Goal: Task Accomplishment & Management: Complete application form

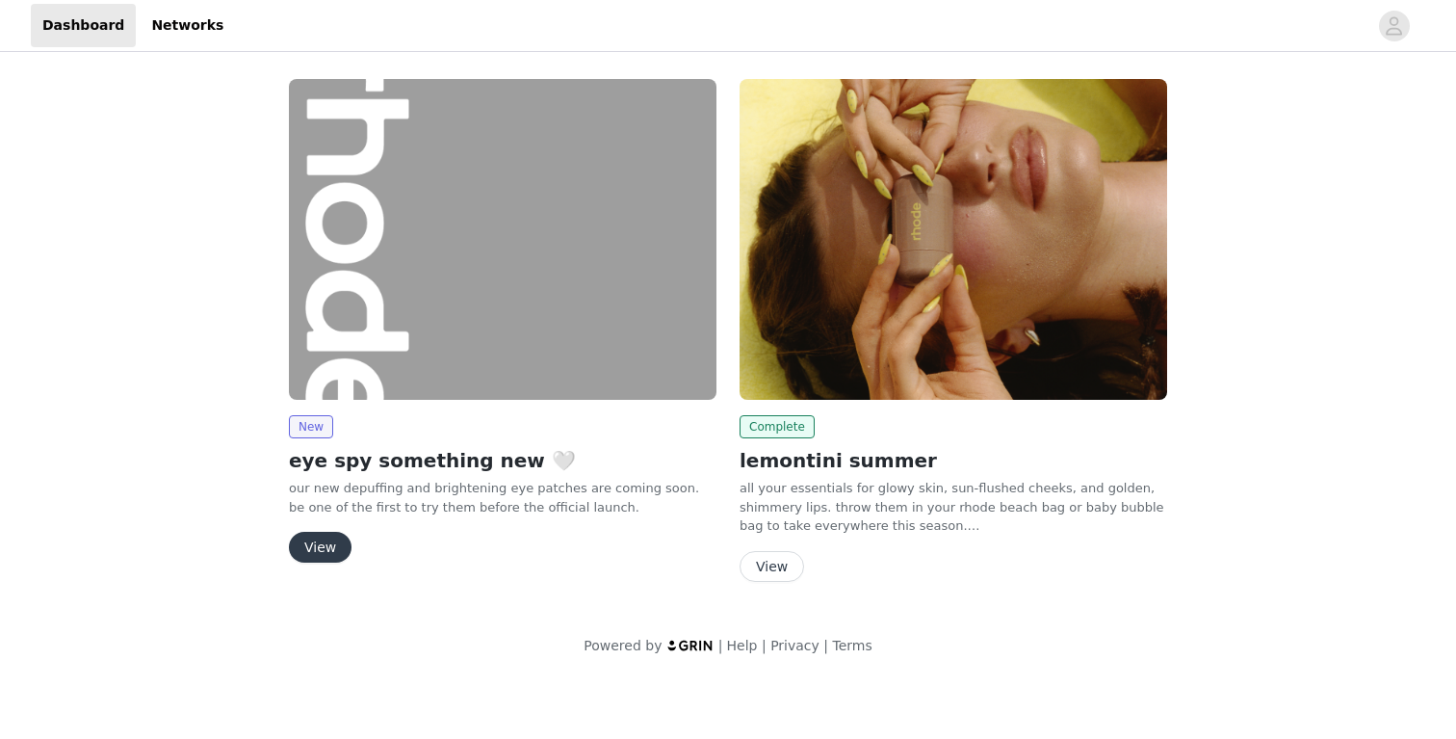
click at [323, 546] on button "View" at bounding box center [320, 547] width 63 height 31
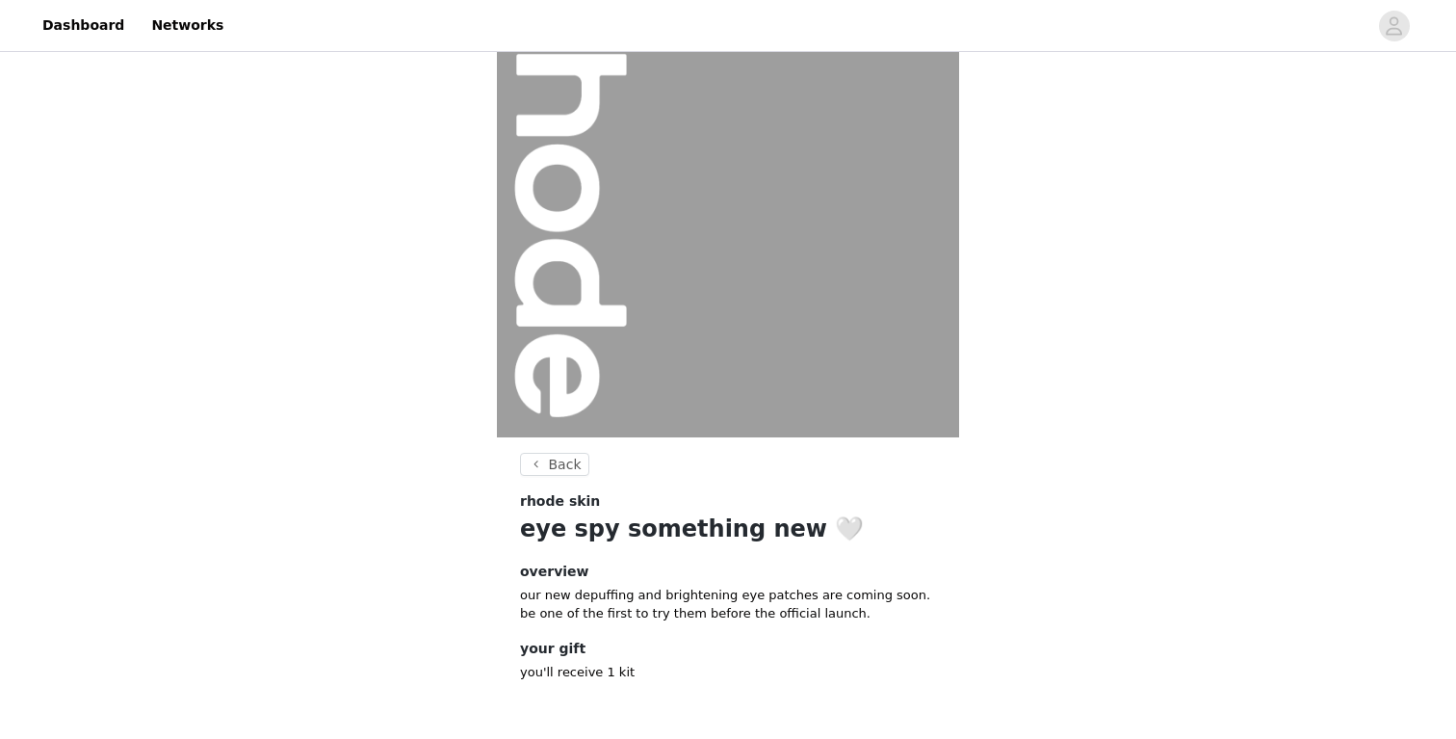
scroll to position [155, 0]
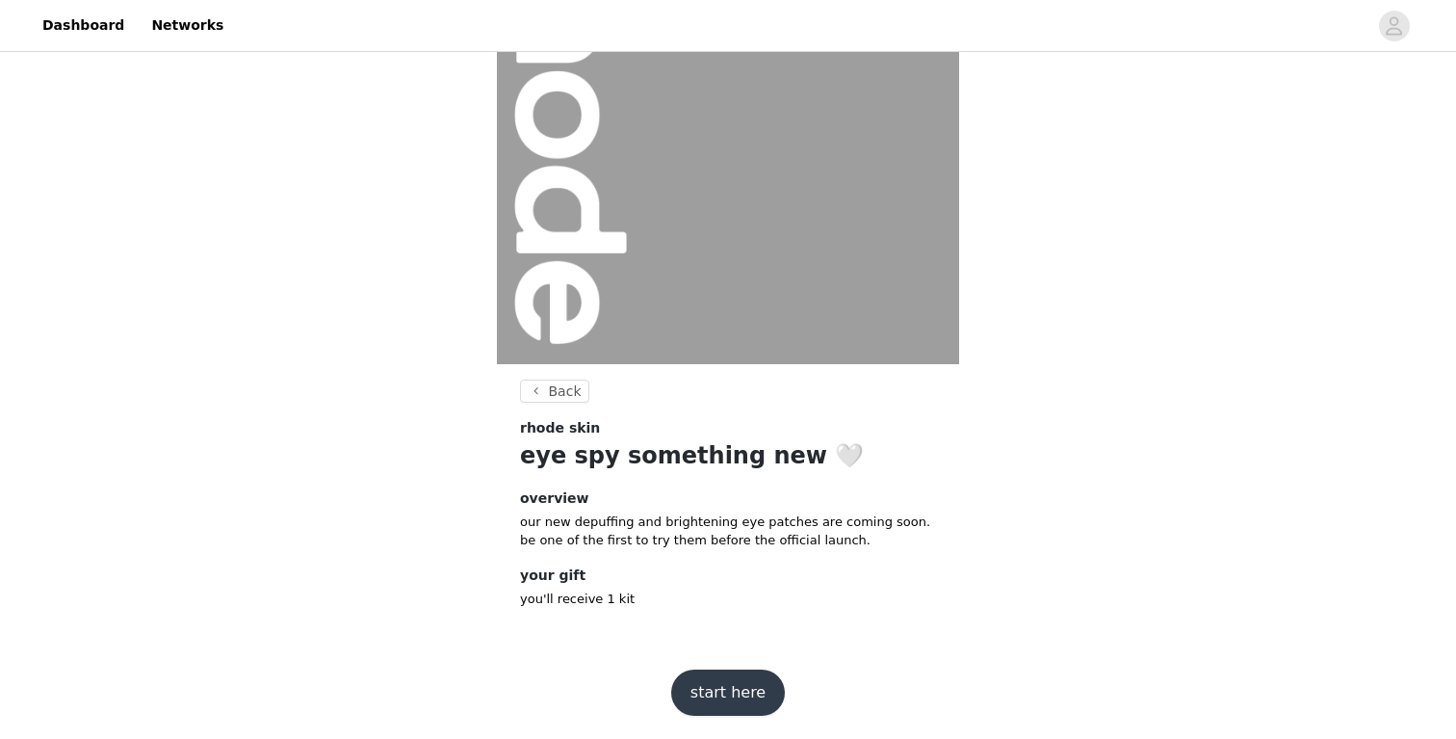
click at [734, 691] on button "start here" at bounding box center [728, 692] width 114 height 46
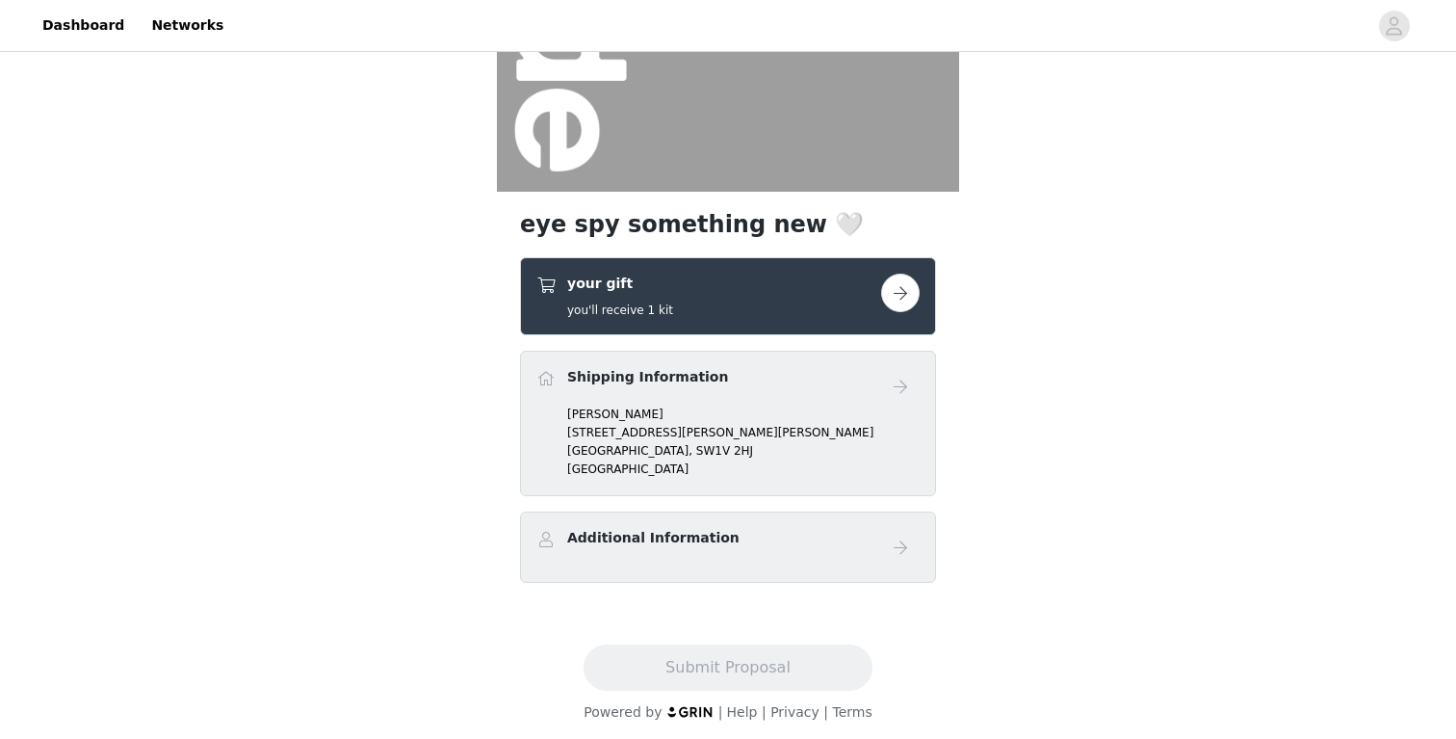
scroll to position [333, 0]
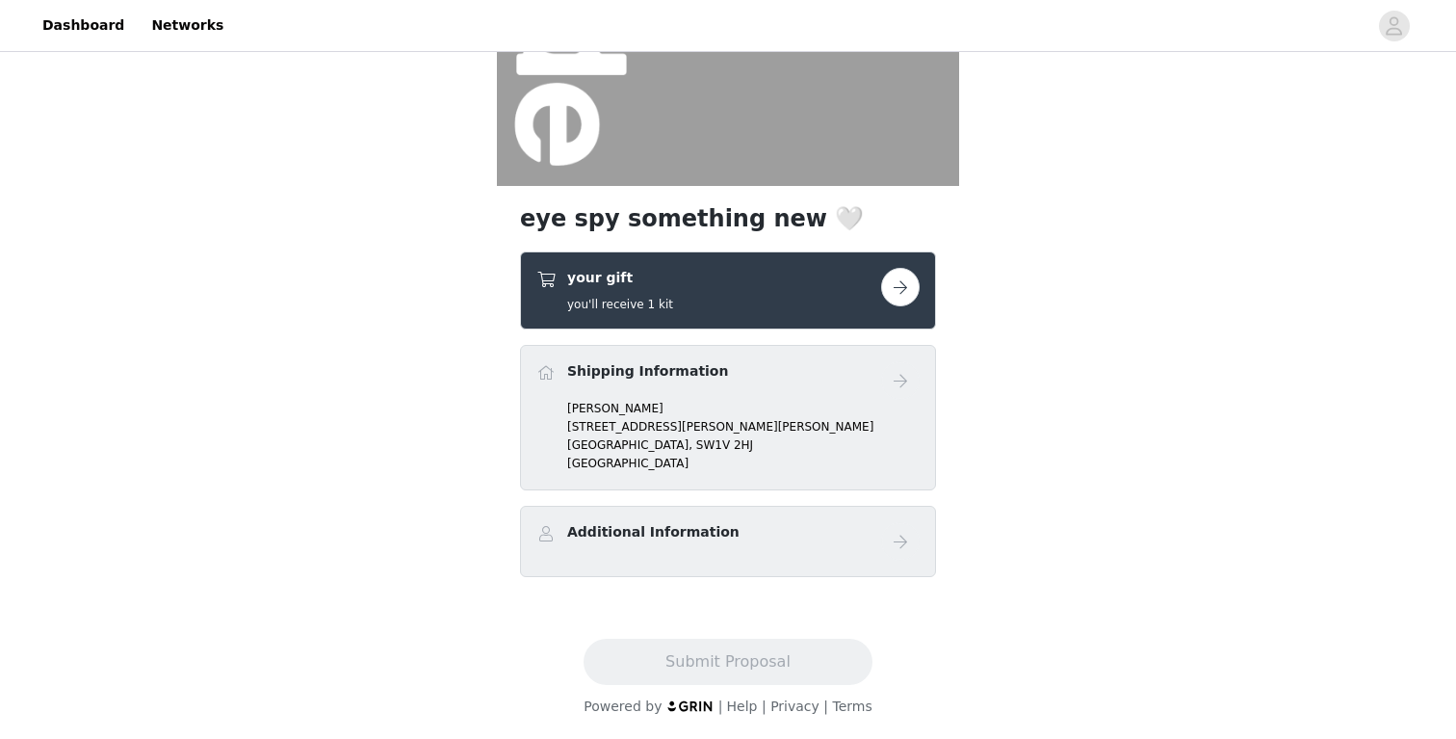
click at [905, 302] on button "button" at bounding box center [900, 287] width 39 height 39
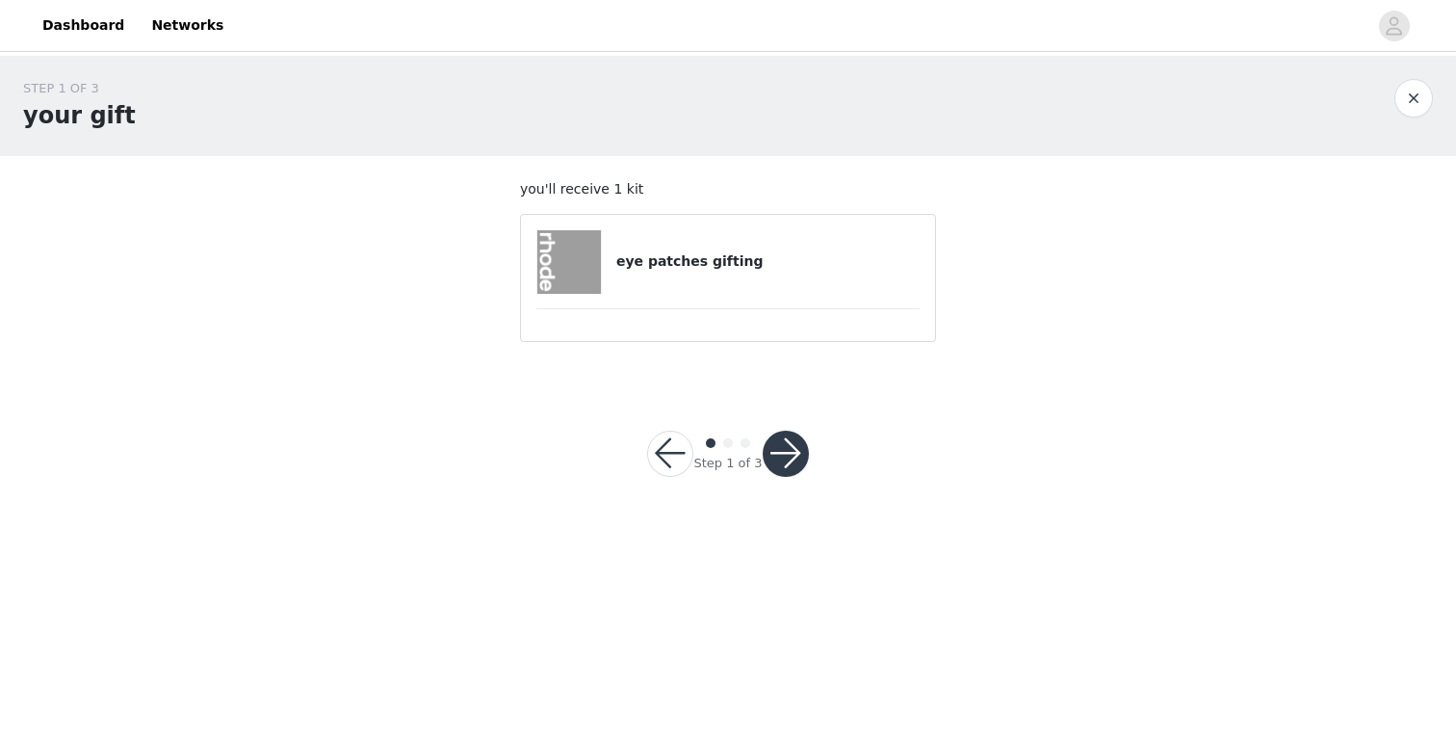
click at [649, 266] on h4 "eye patches gifting" at bounding box center [767, 261] width 303 height 20
click at [799, 432] on div at bounding box center [786, 453] width 46 height 46
click at [790, 447] on button "button" at bounding box center [786, 453] width 46 height 46
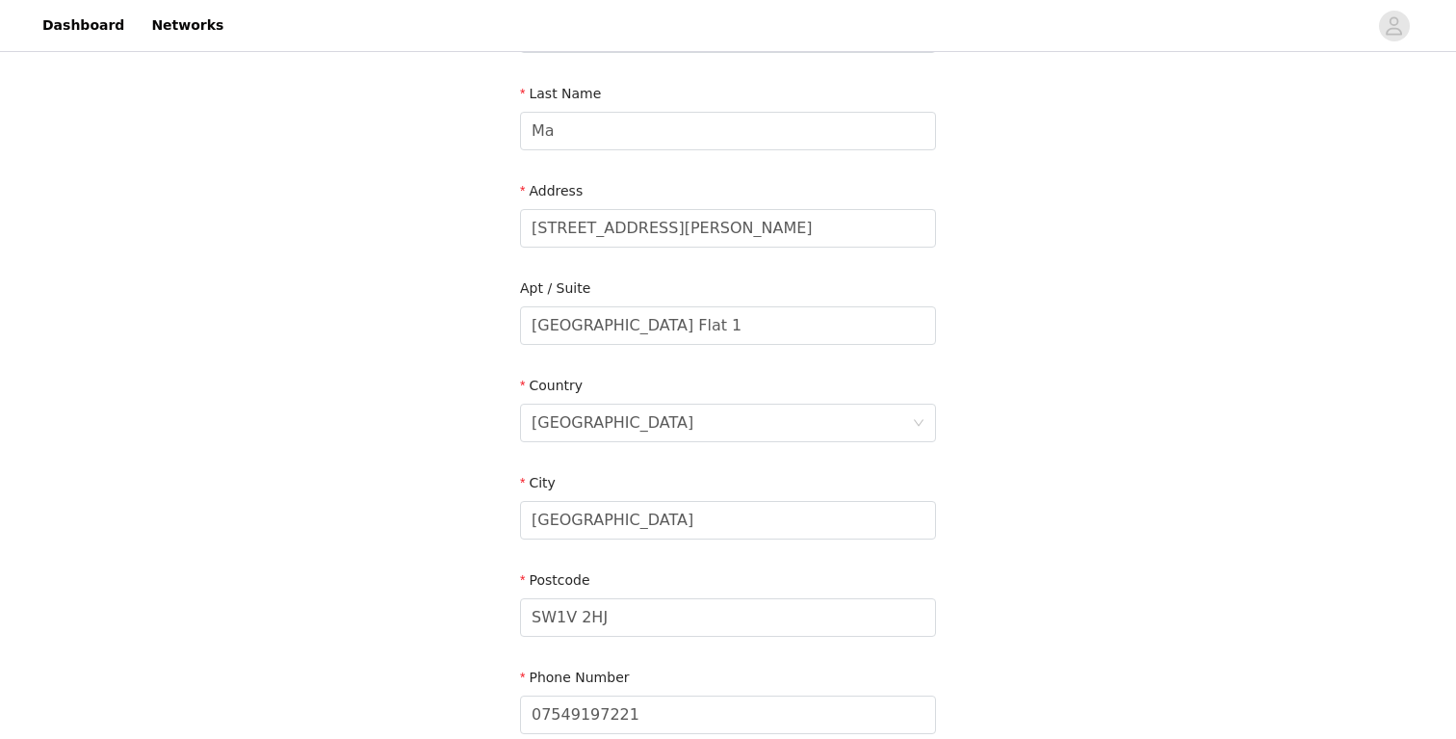
scroll to position [477, 0]
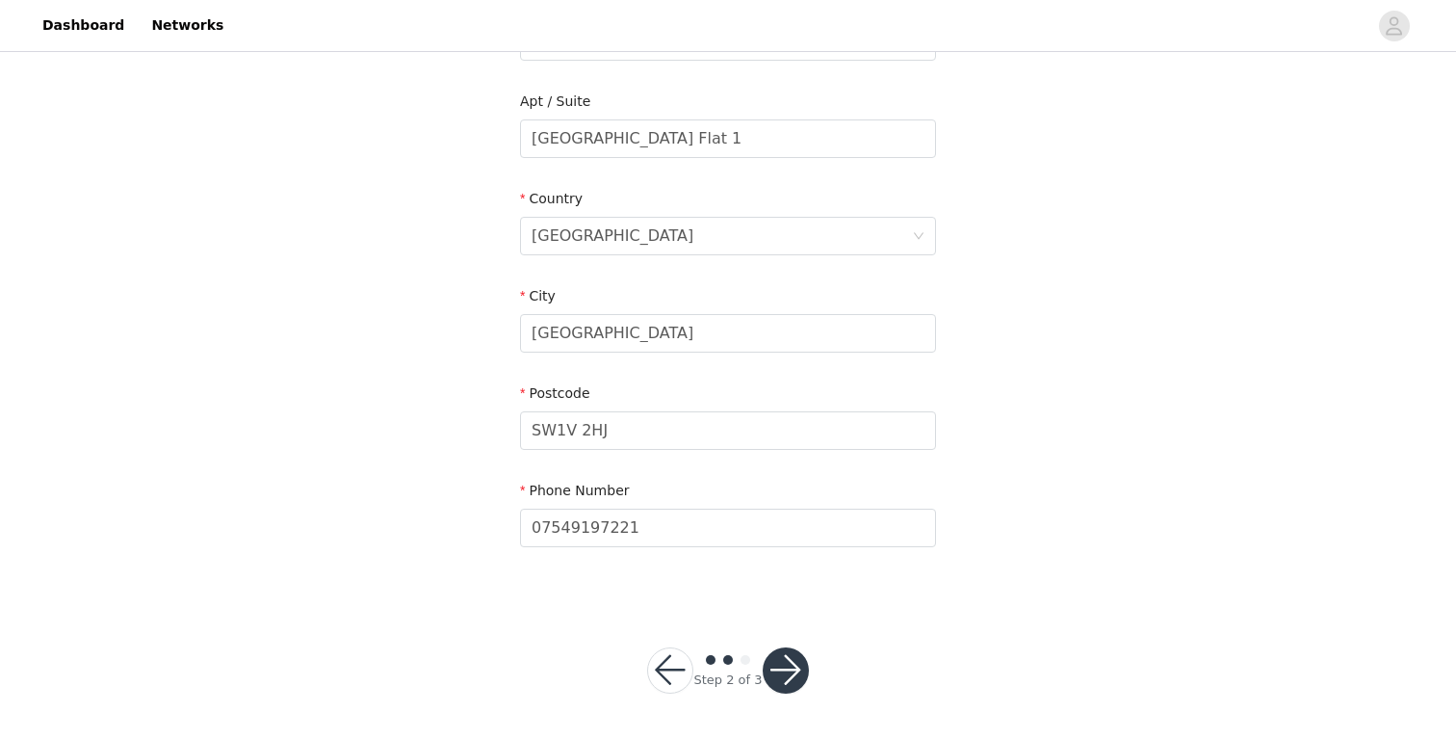
click at [792, 675] on button "button" at bounding box center [786, 670] width 46 height 46
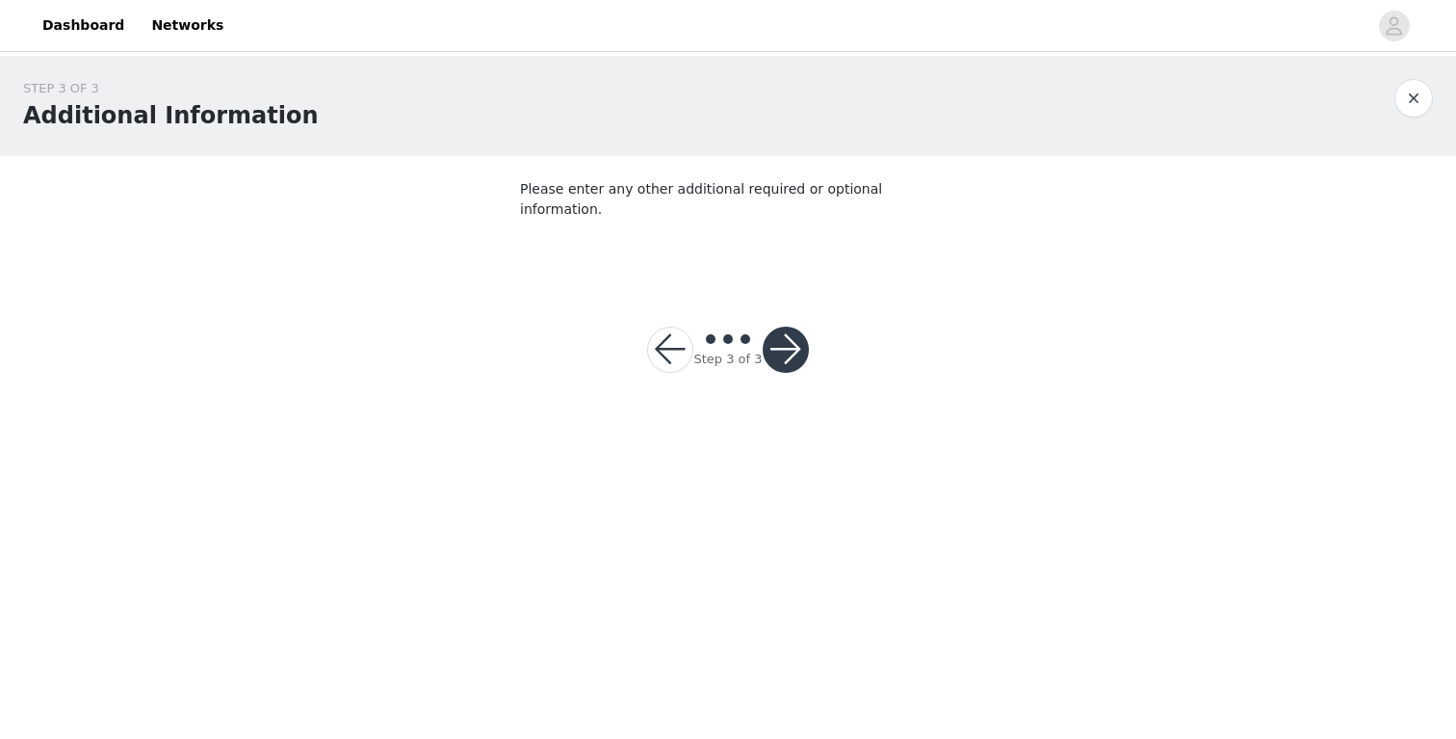
click at [788, 329] on button "button" at bounding box center [786, 349] width 46 height 46
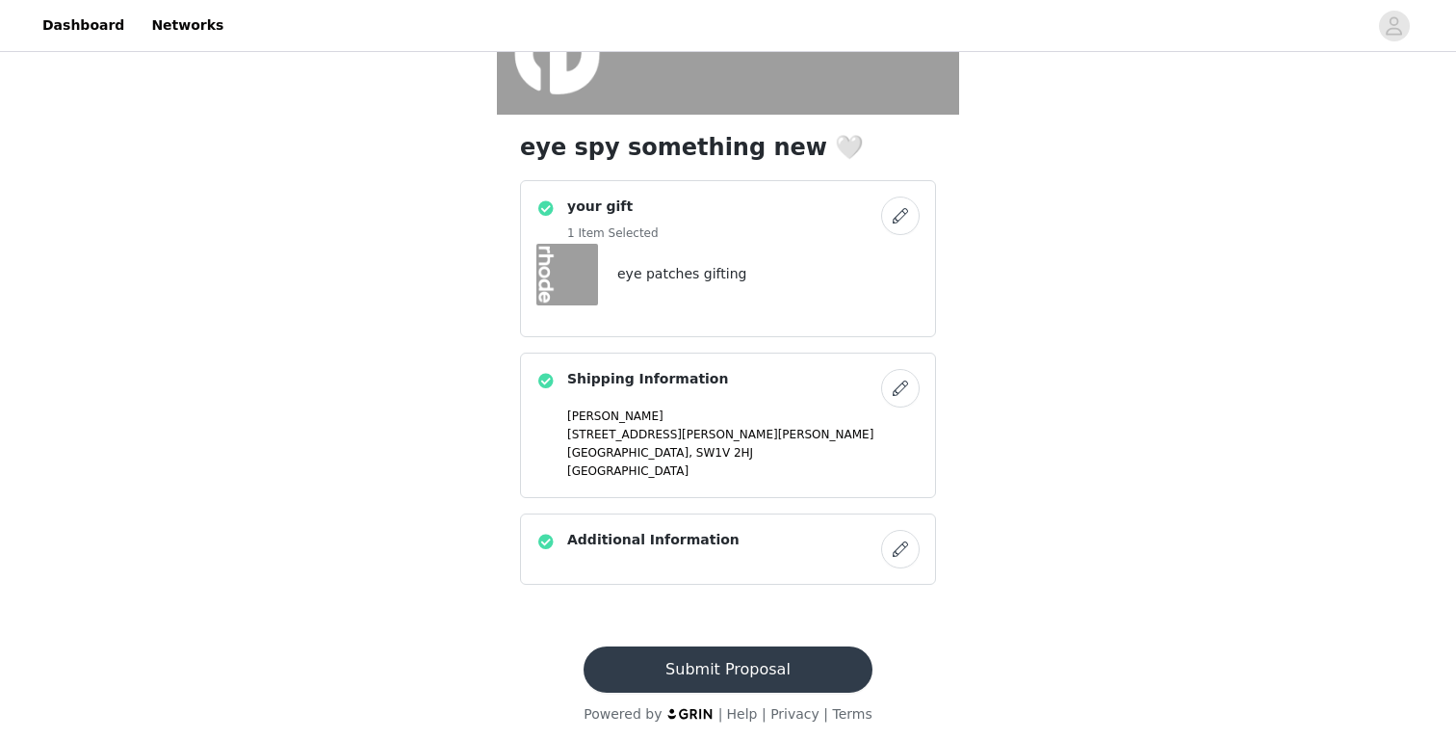
scroll to position [412, 0]
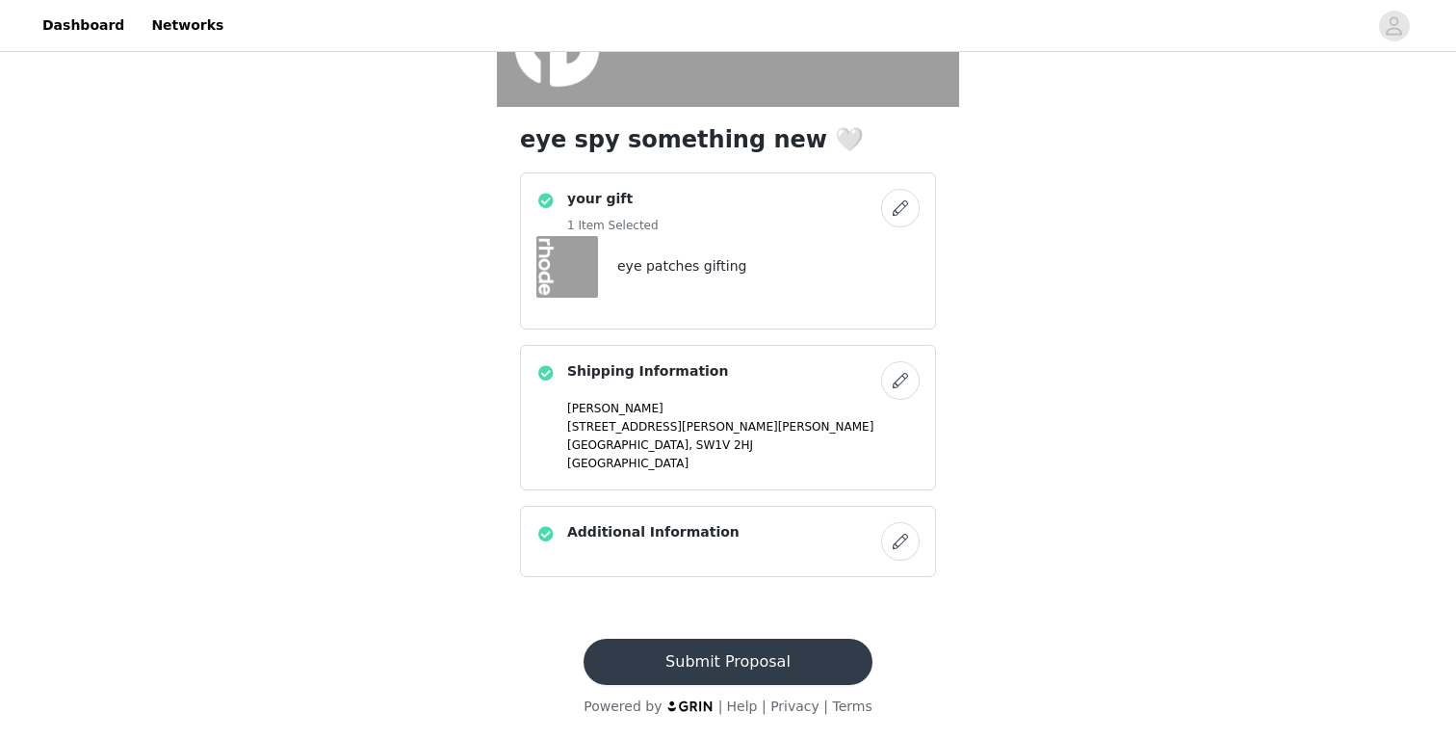
click at [740, 660] on button "Submit Proposal" at bounding box center [728, 661] width 288 height 46
